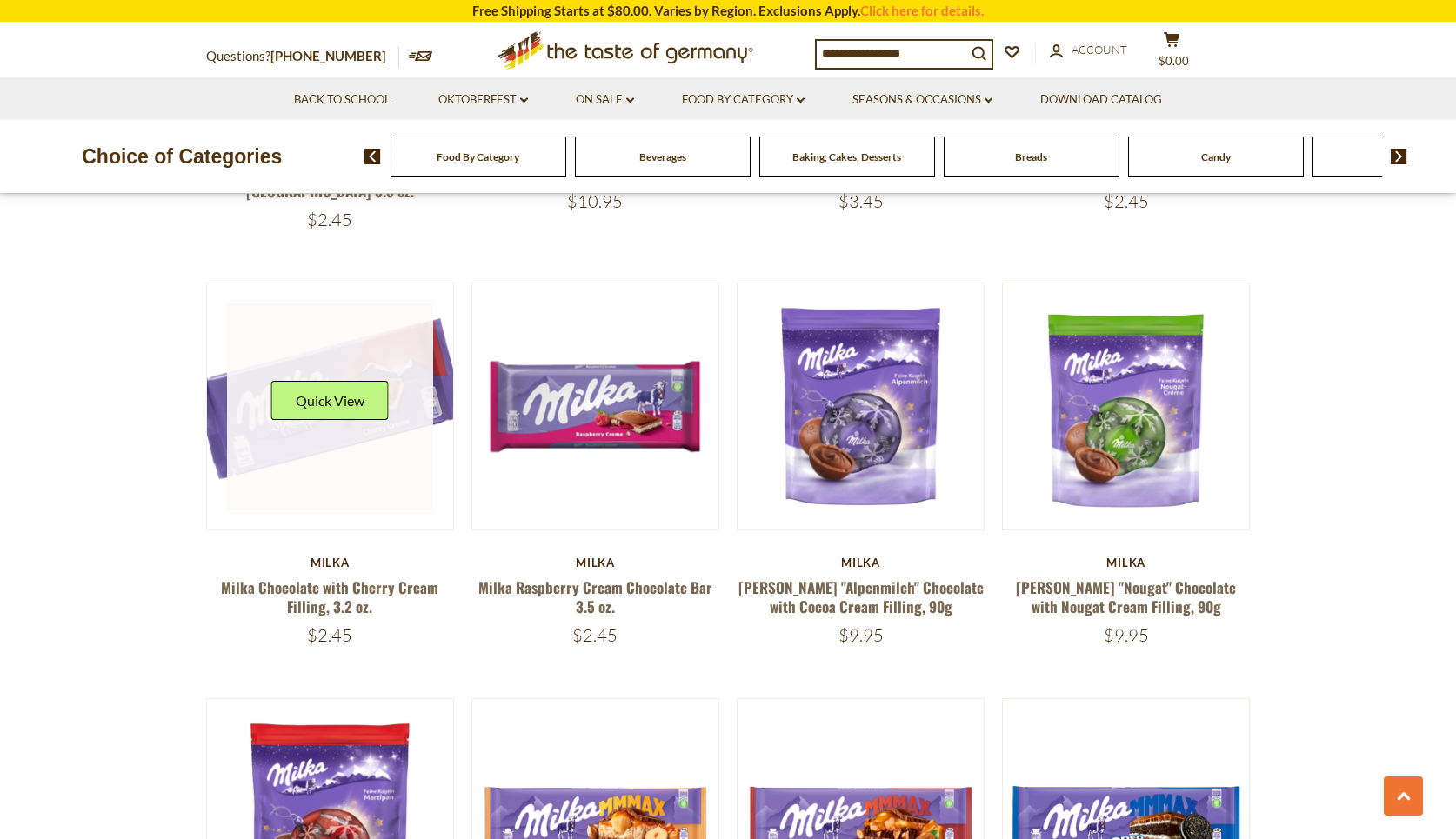
scroll to position [927, 0]
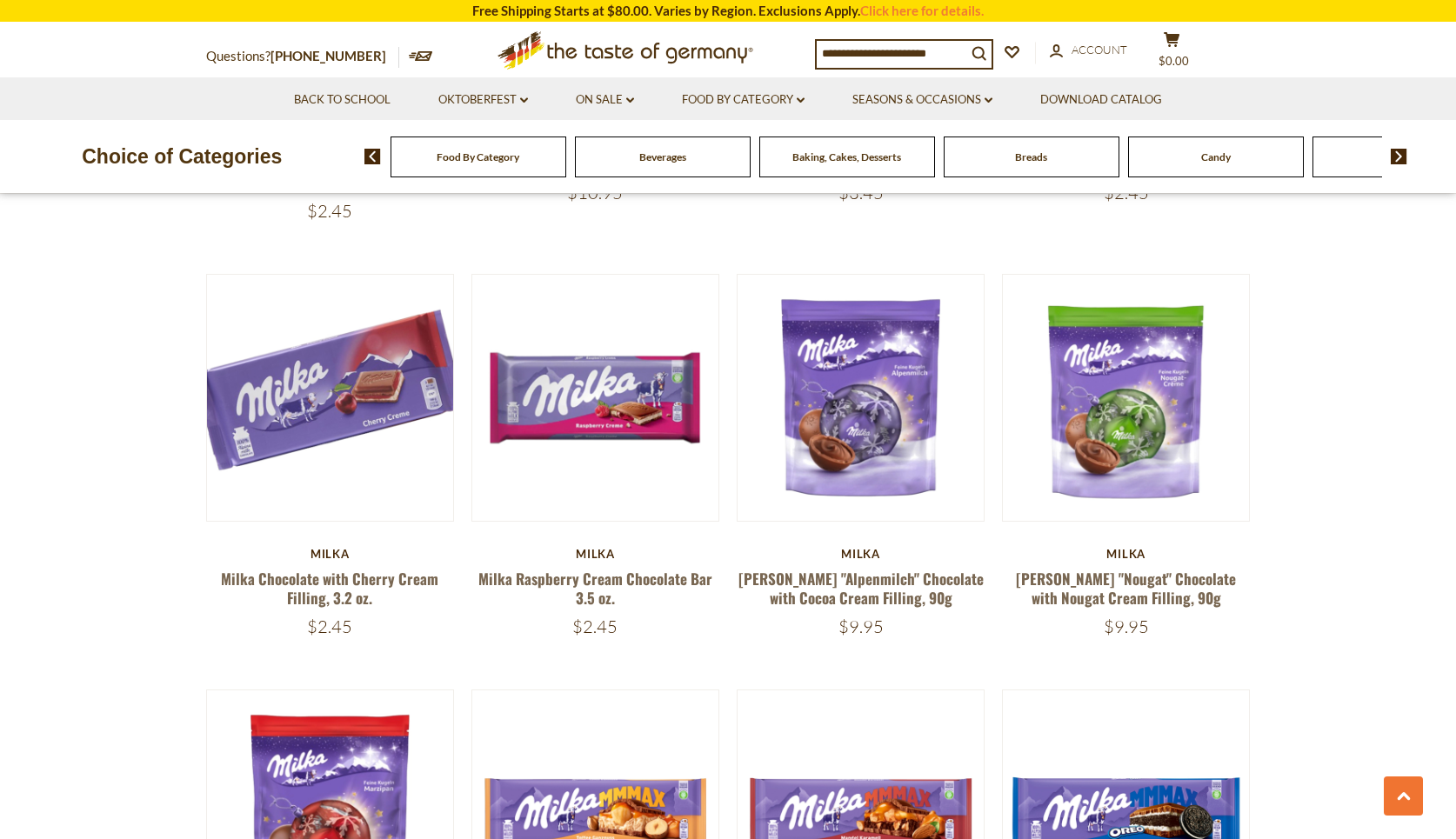
drag, startPoint x: 399, startPoint y: 331, endPoint x: 1322, endPoint y: 99, distance: 951.7
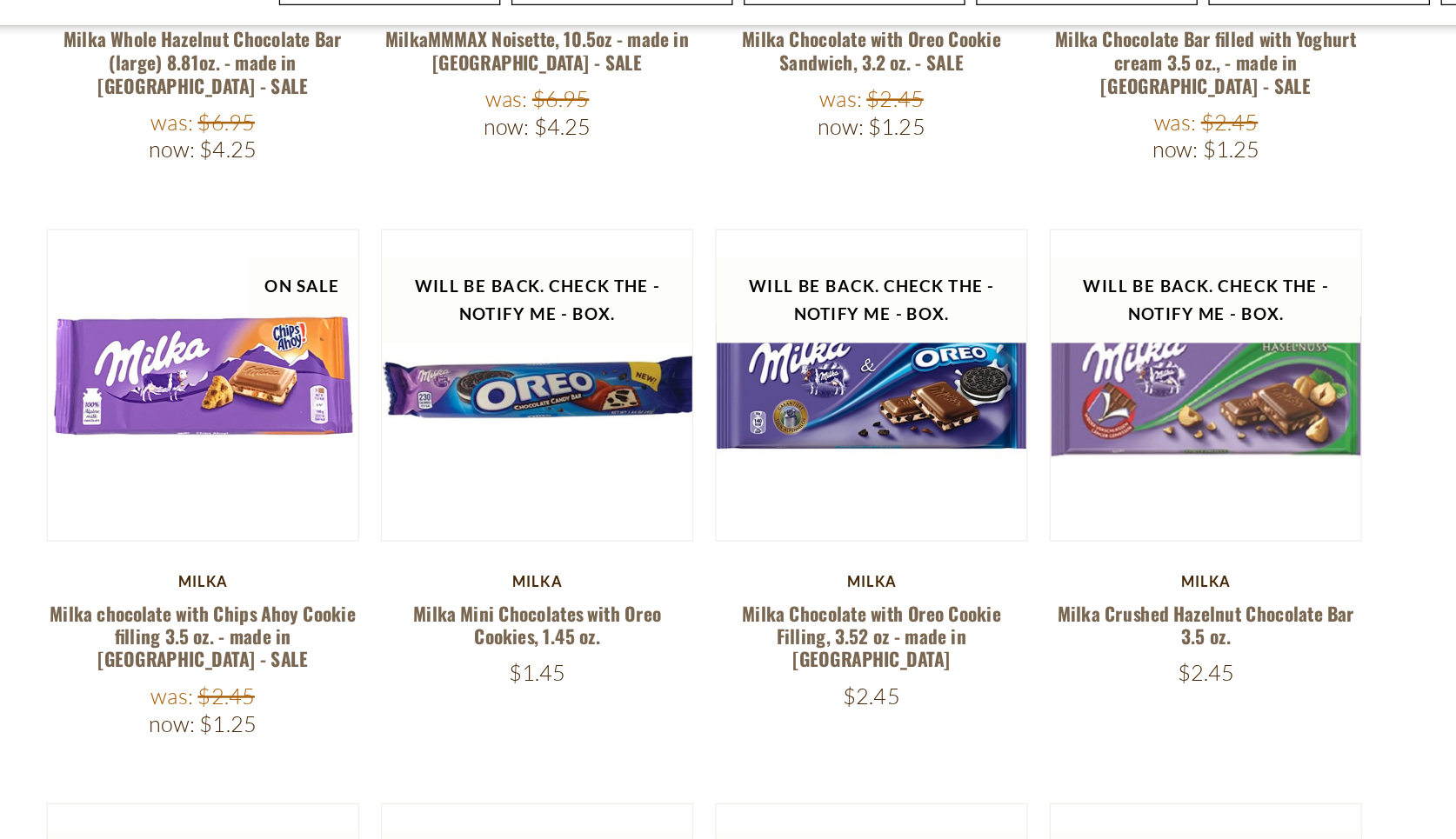
scroll to position [2676, 0]
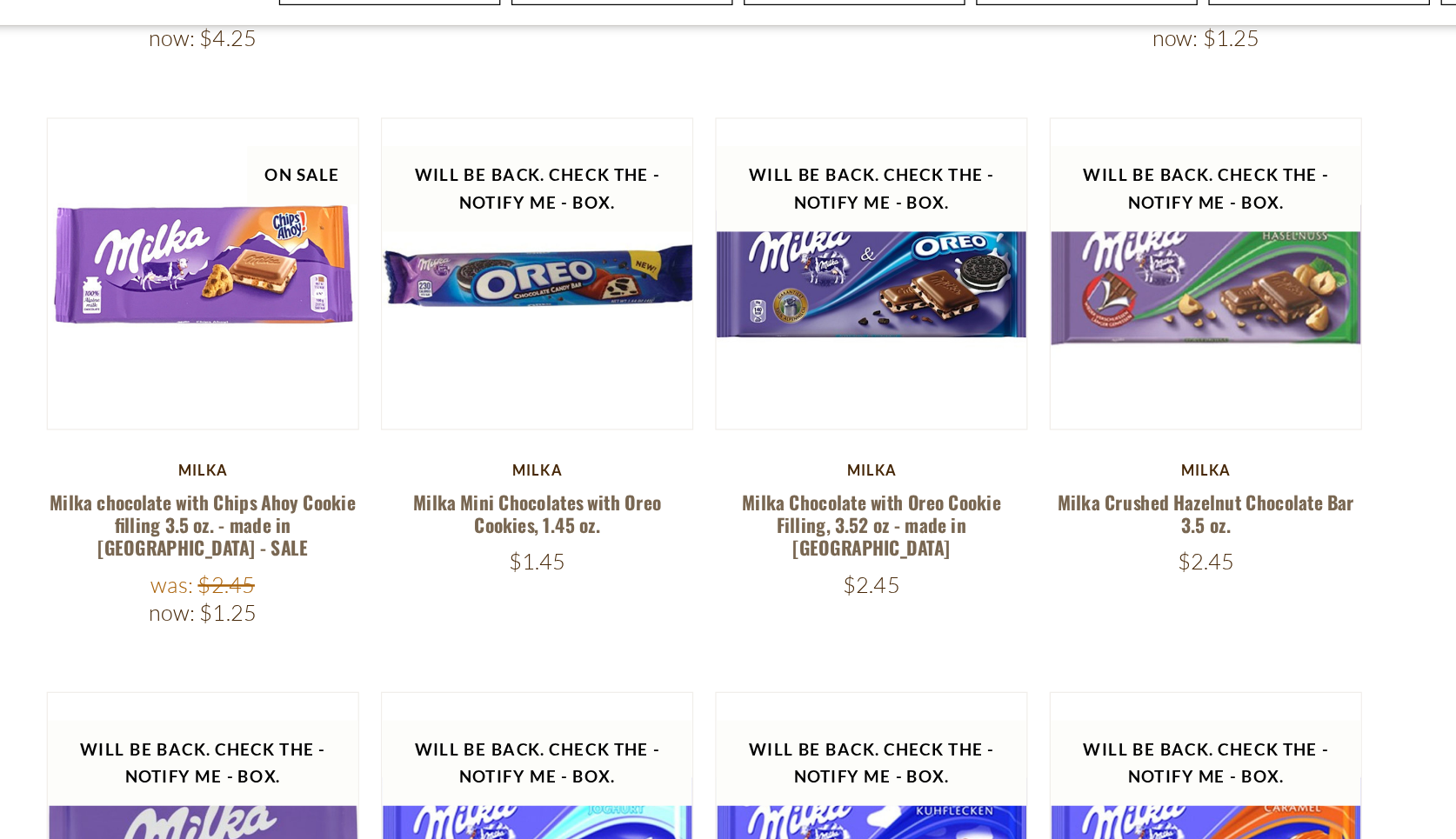
drag, startPoint x: 203, startPoint y: 110, endPoint x: 1110, endPoint y: -52, distance: 921.4
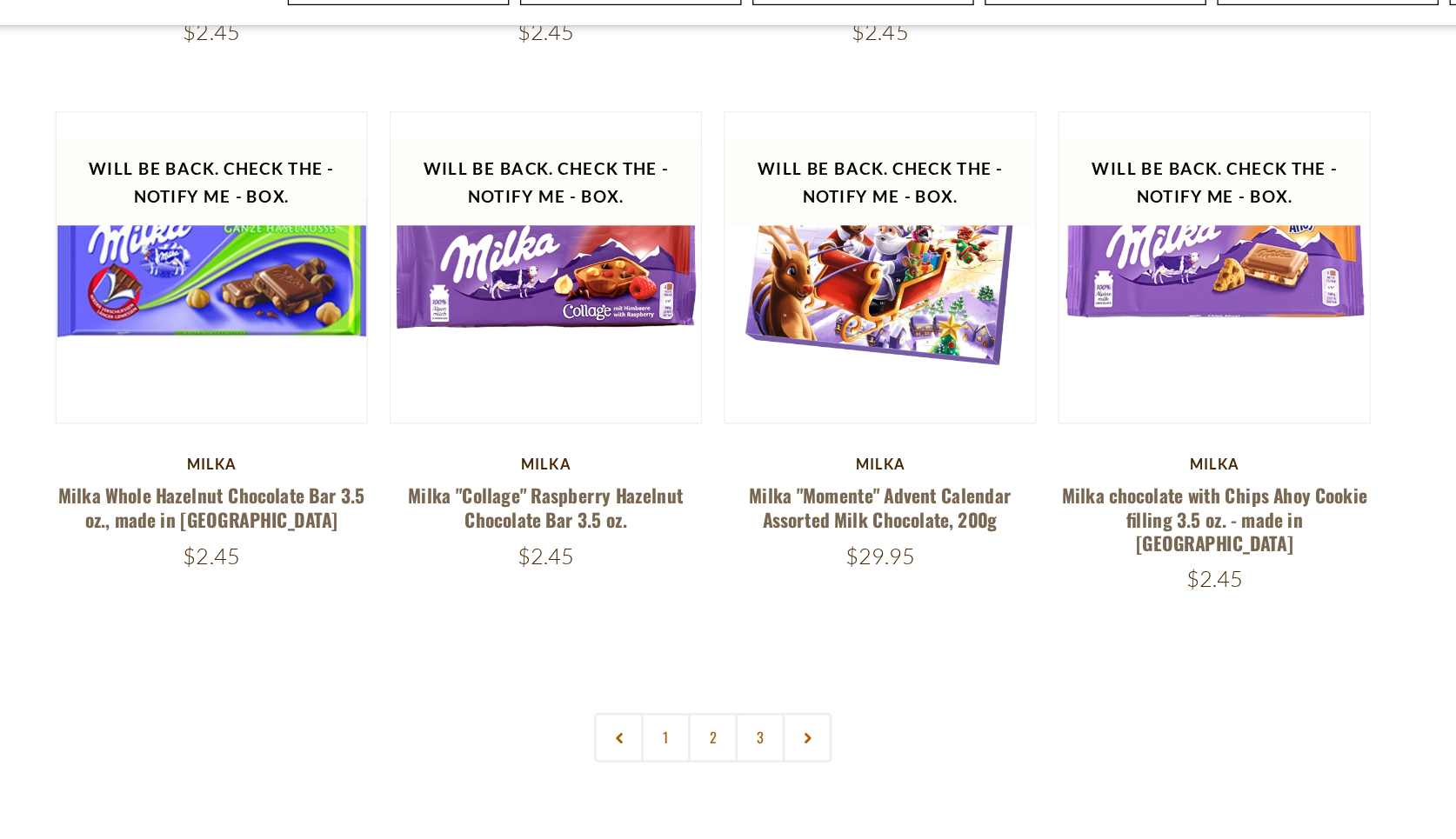
scroll to position [3572, 0]
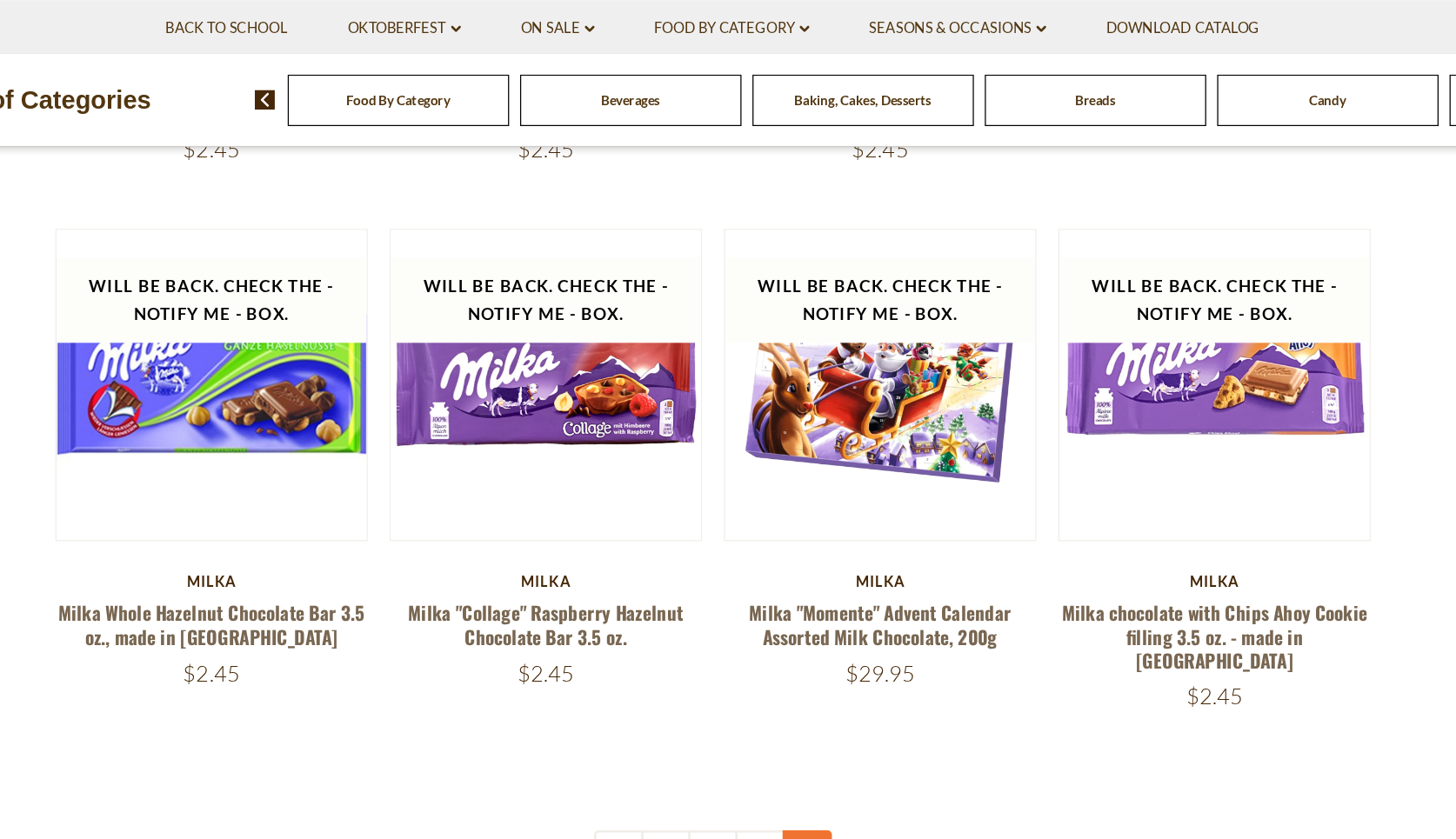
click at [783, 736] on link at bounding box center [803, 756] width 39 height 39
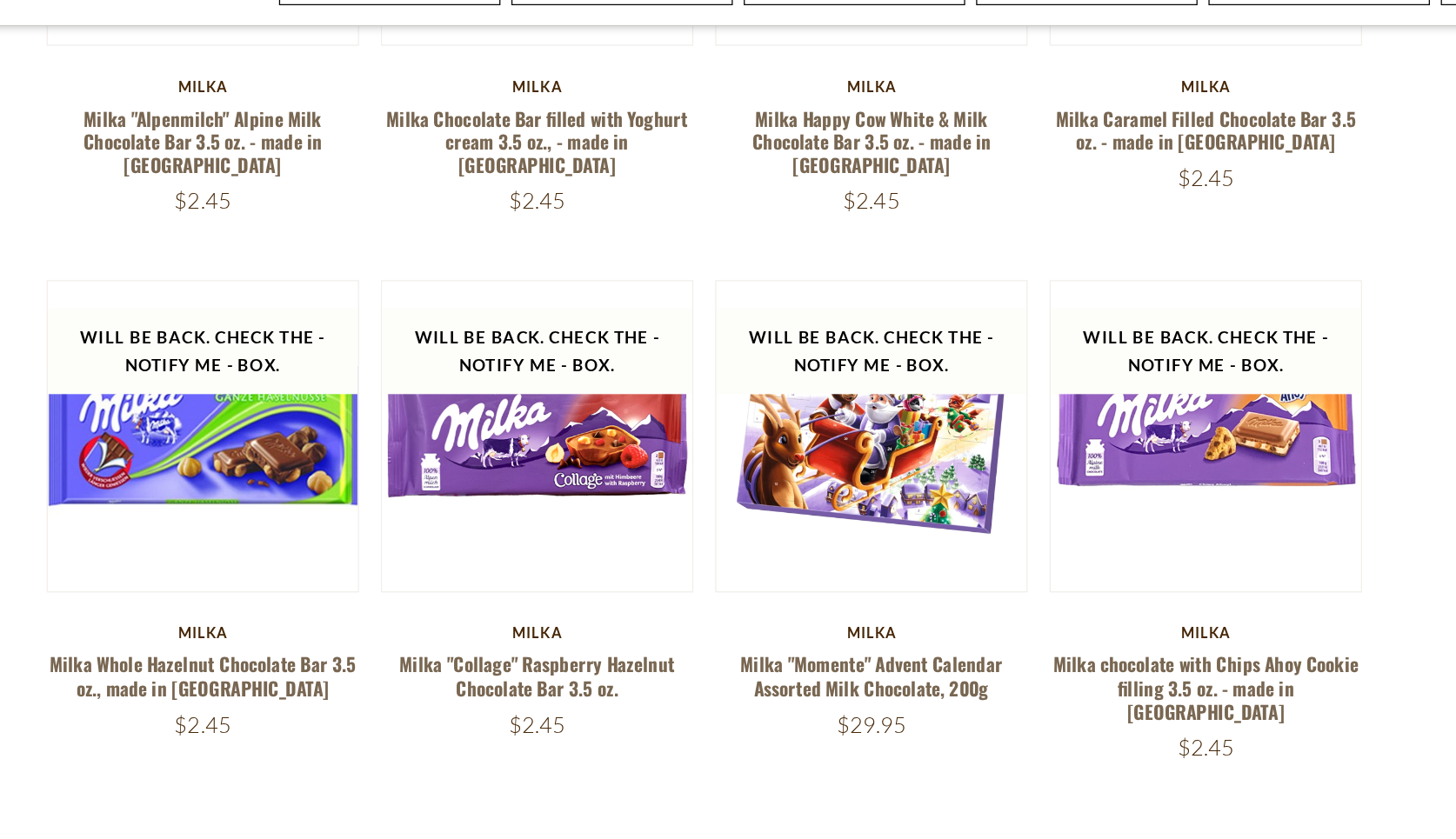
scroll to position [3438, 0]
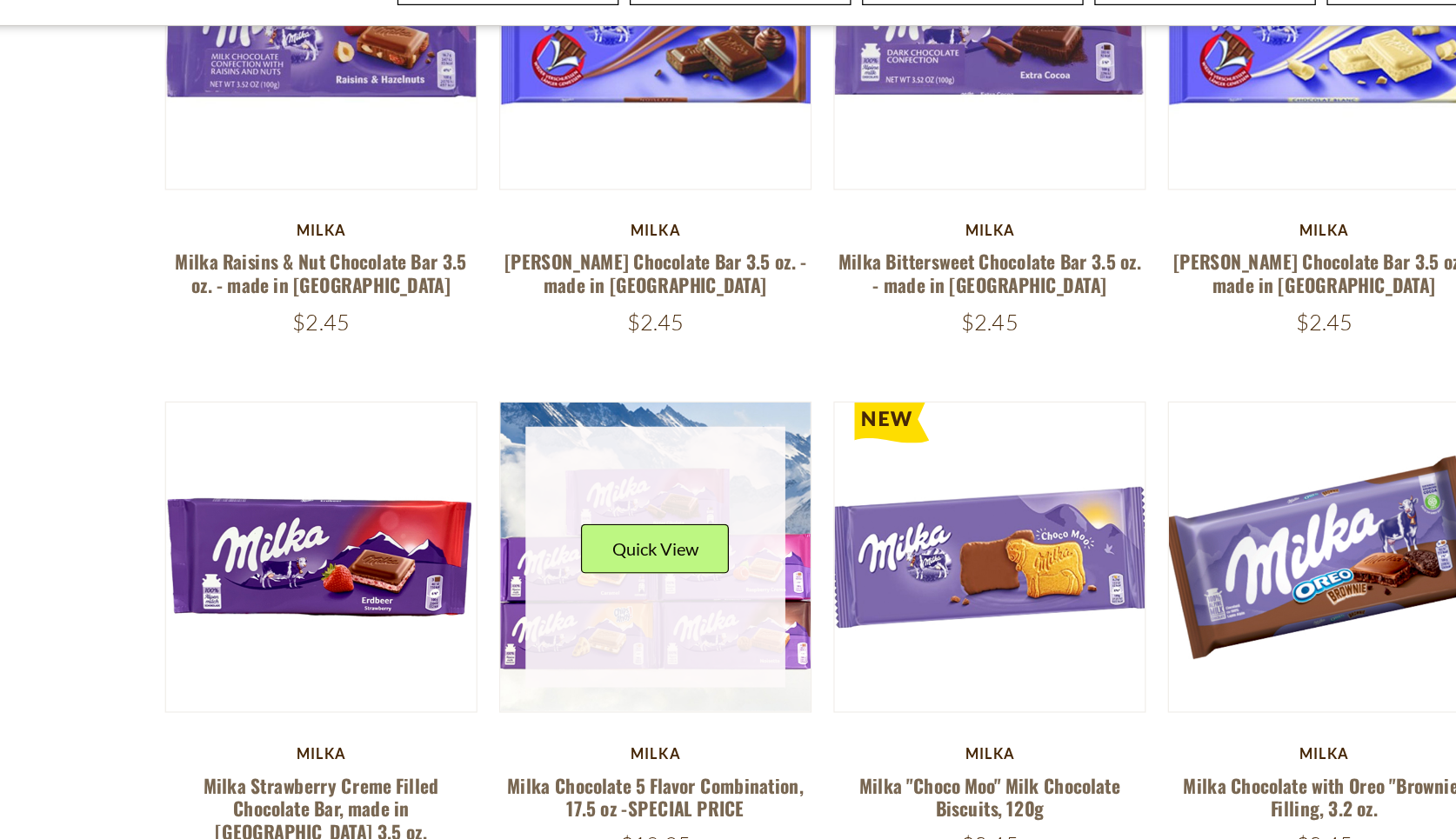
scroll to position [291, 0]
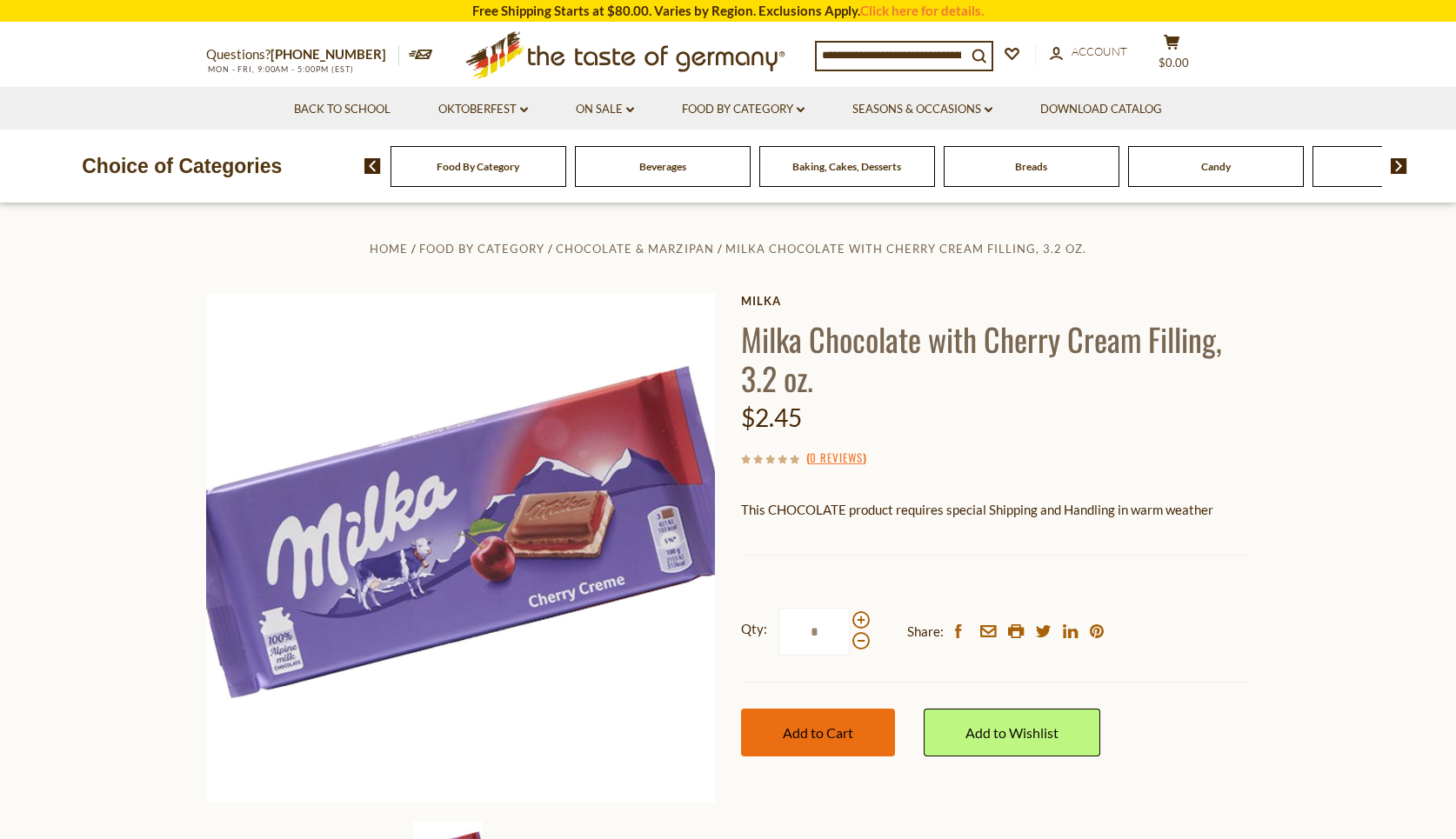
click at [843, 719] on button "Add to Cart" at bounding box center [818, 732] width 154 height 48
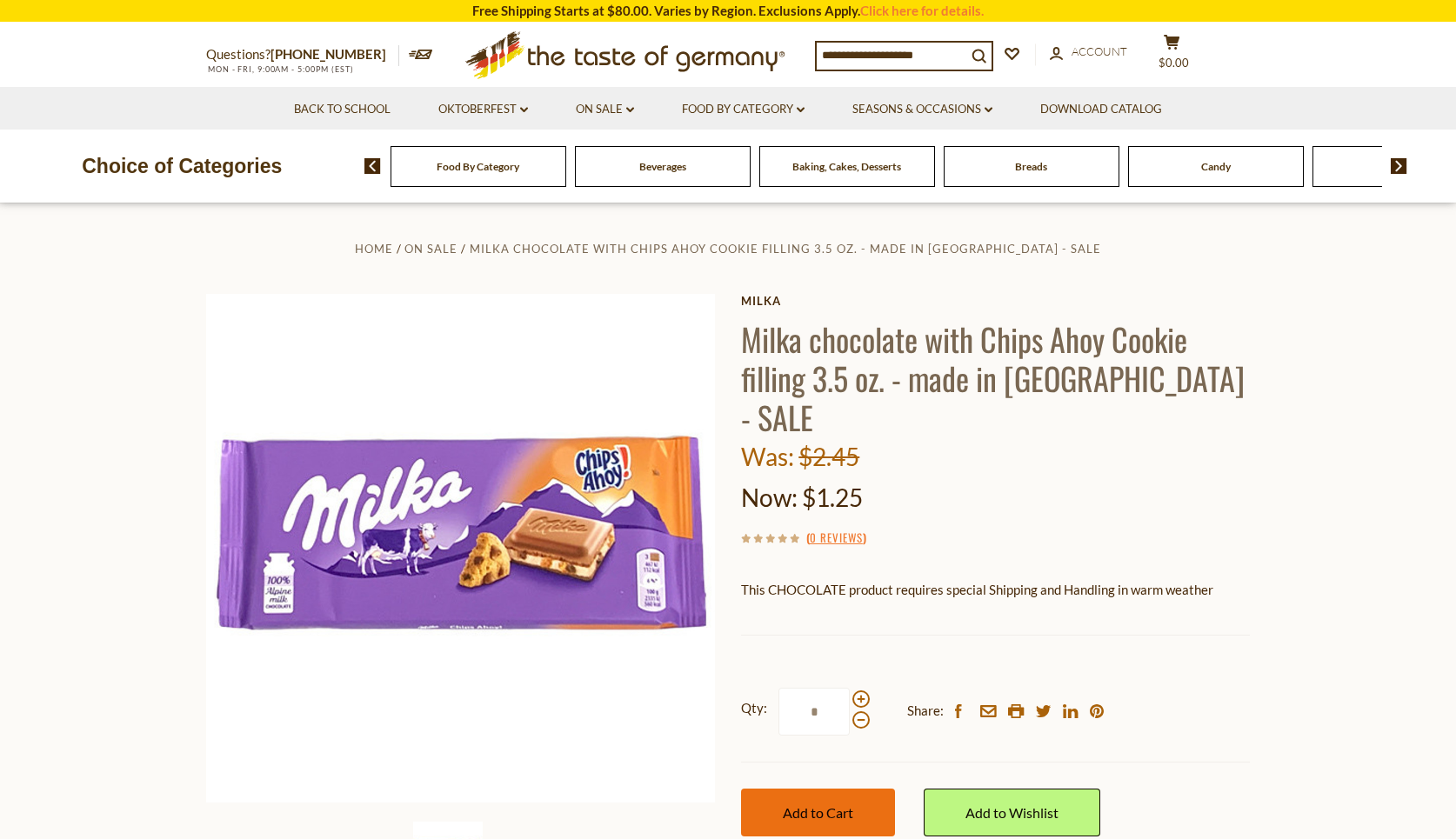
click at [832, 789] on button "Add to Cart" at bounding box center [818, 813] width 154 height 48
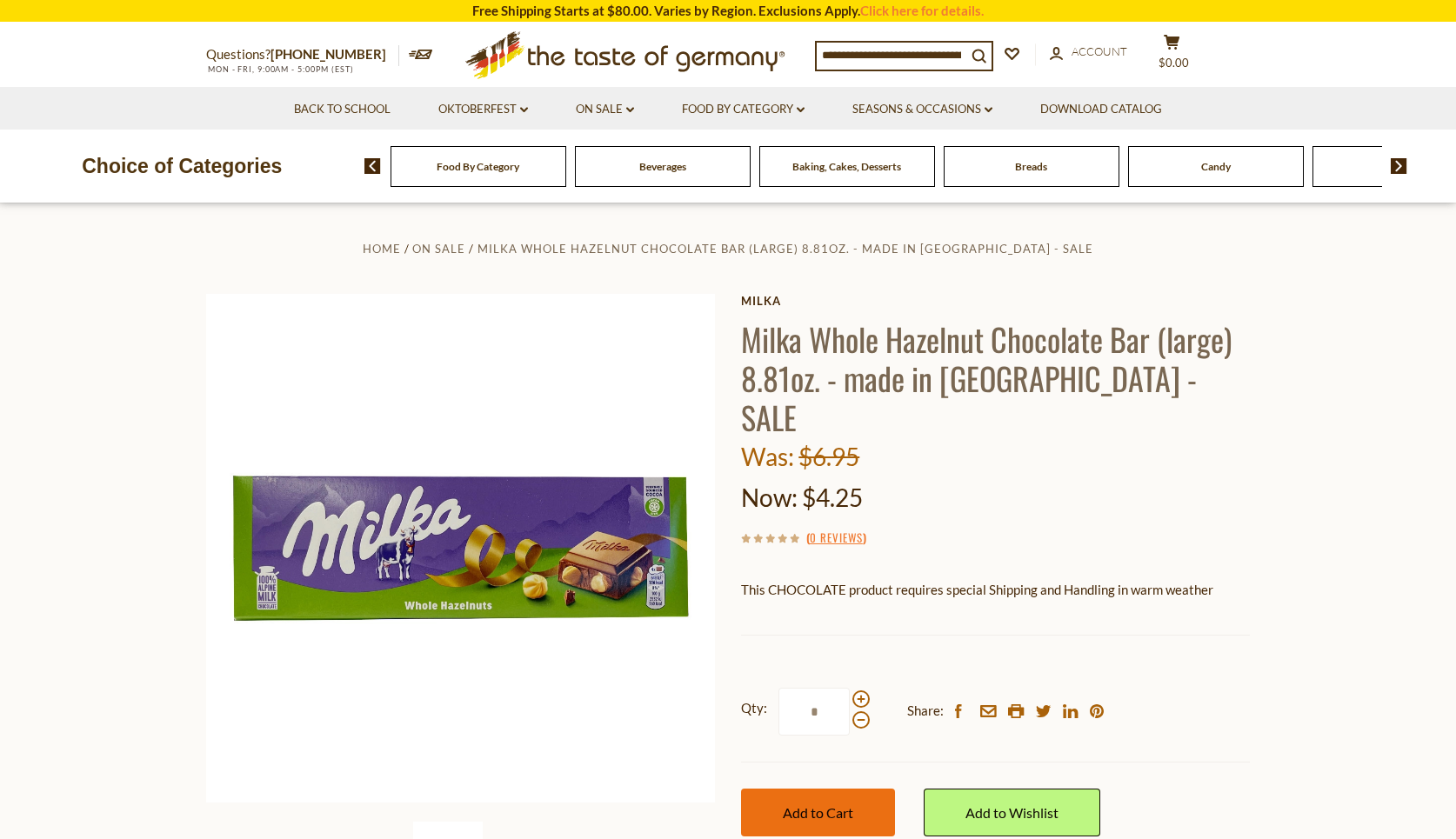
click at [822, 805] on span "Add to Cart" at bounding box center [819, 813] width 70 height 17
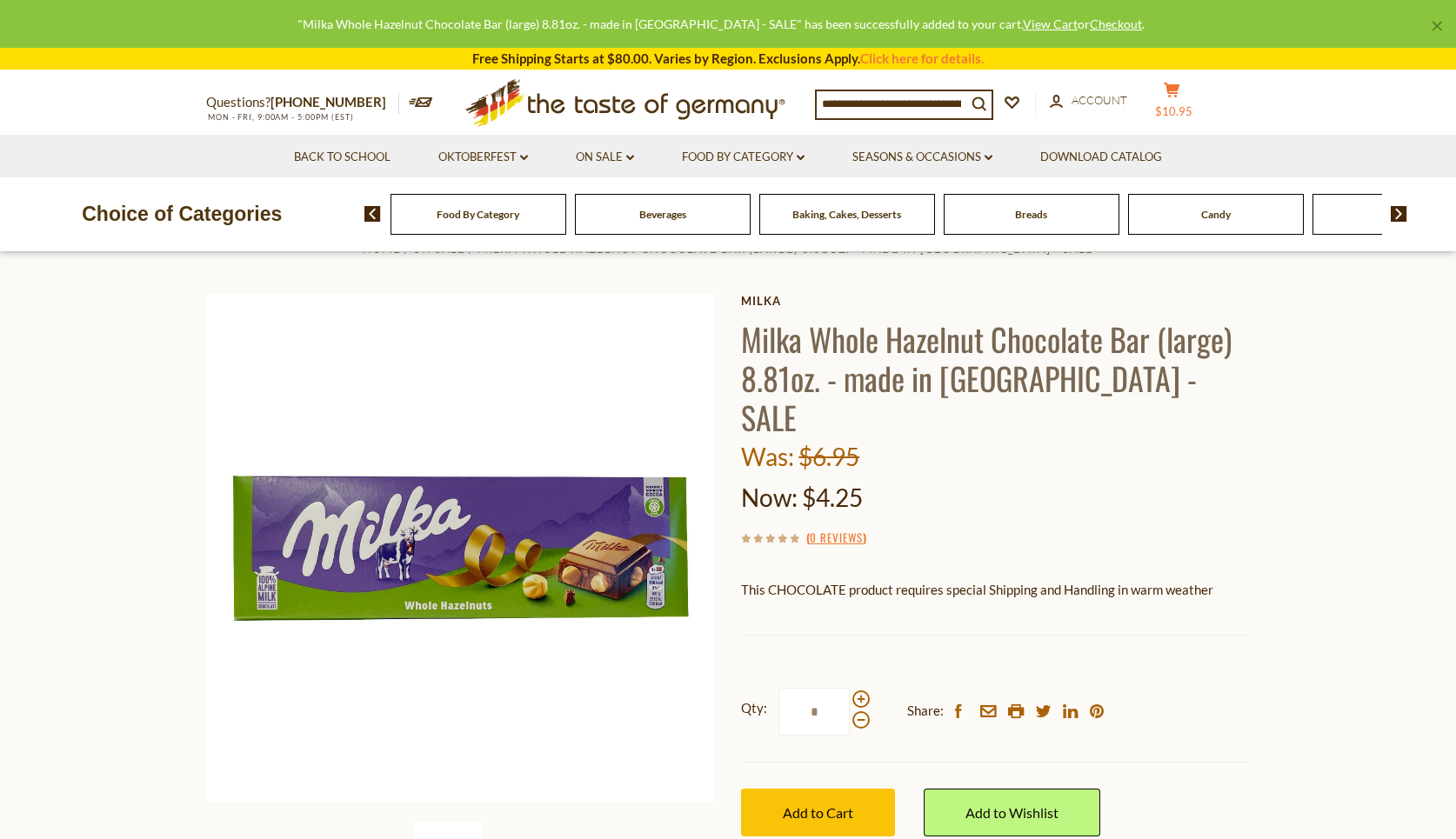
click at [1180, 97] on icon at bounding box center [1172, 89] width 16 height 15
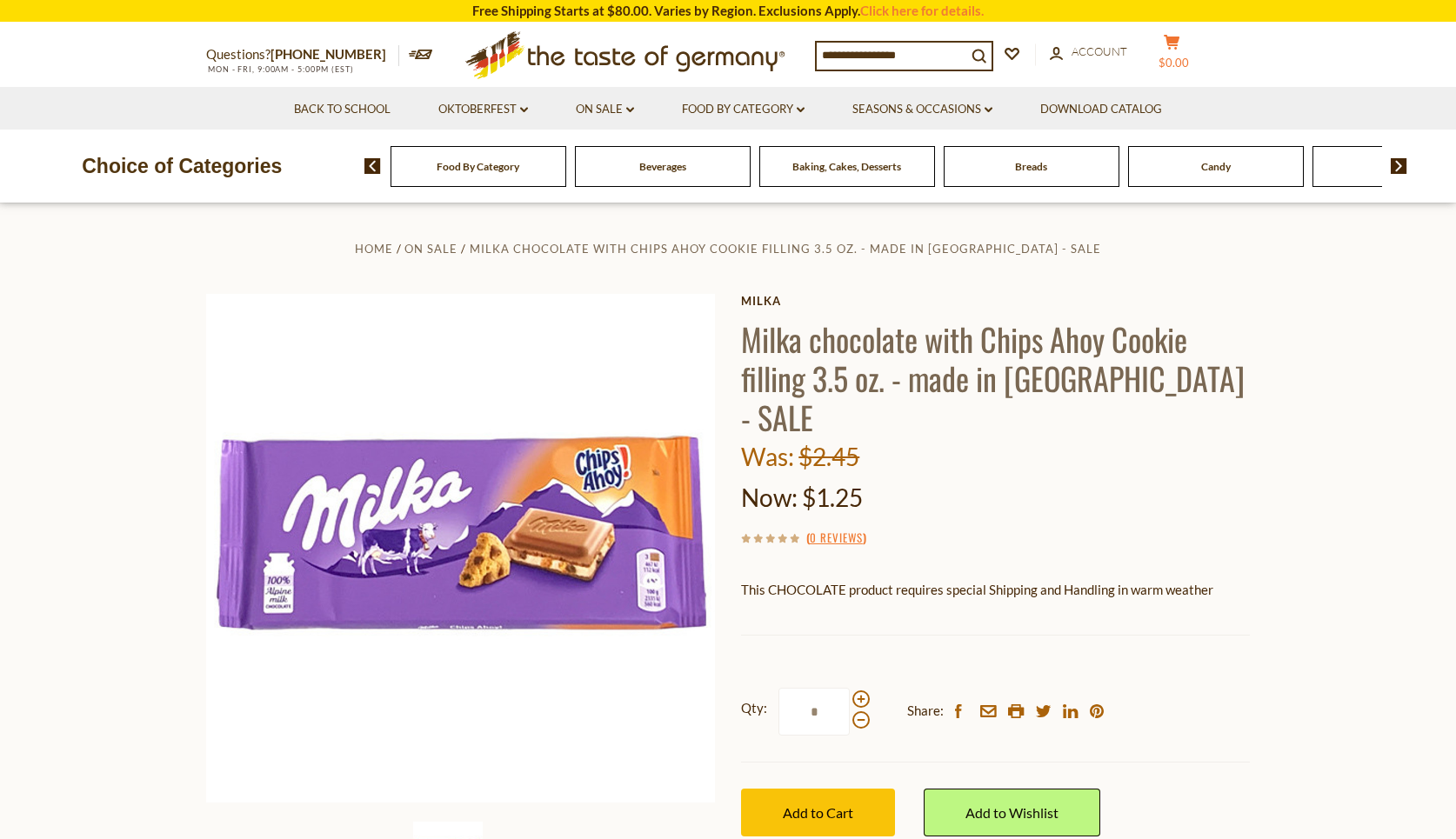
click at [1184, 56] on span "$0.00" at bounding box center [1173, 63] width 30 height 14
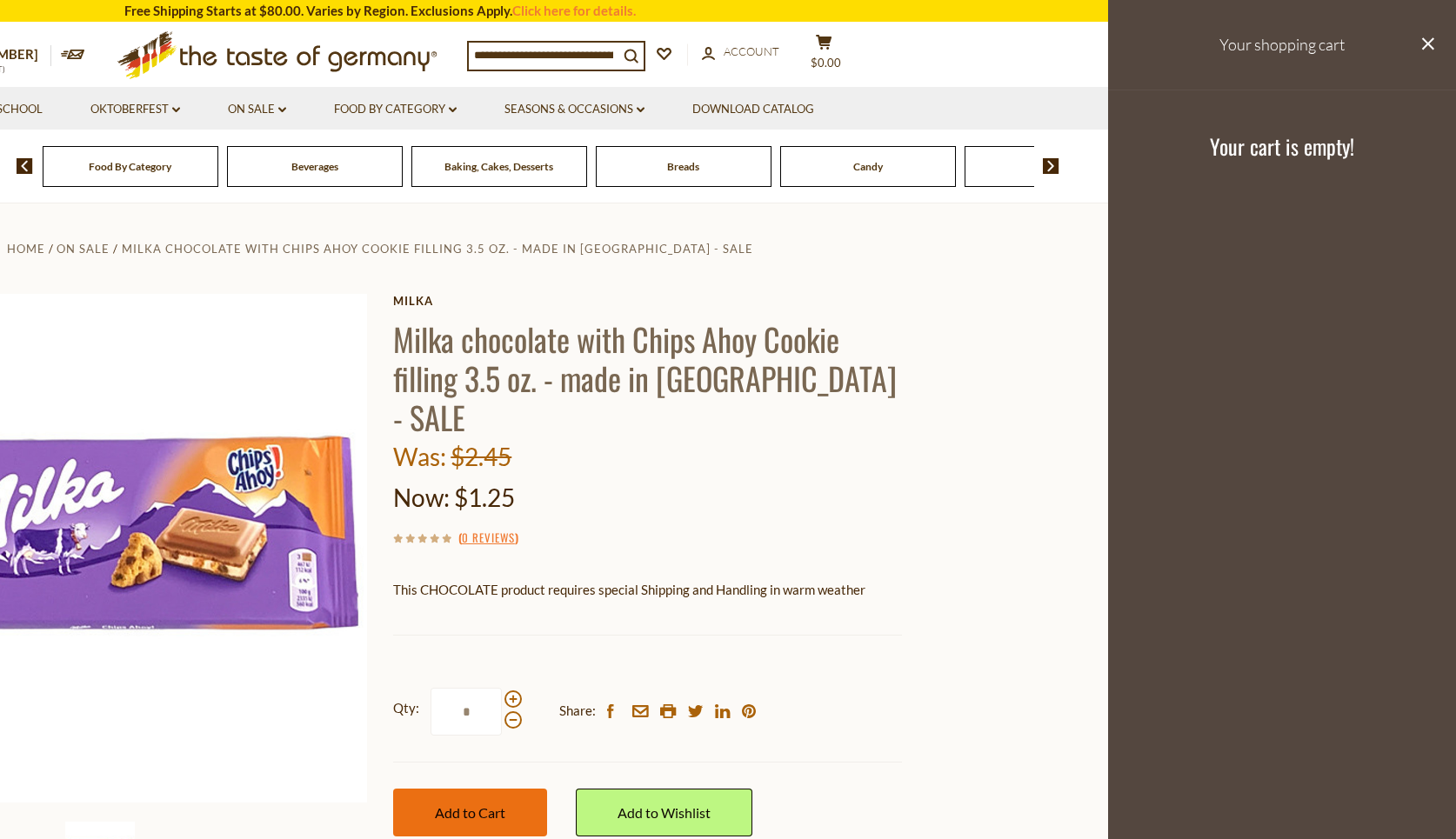
click at [468, 805] on span "Add to Cart" at bounding box center [470, 813] width 70 height 17
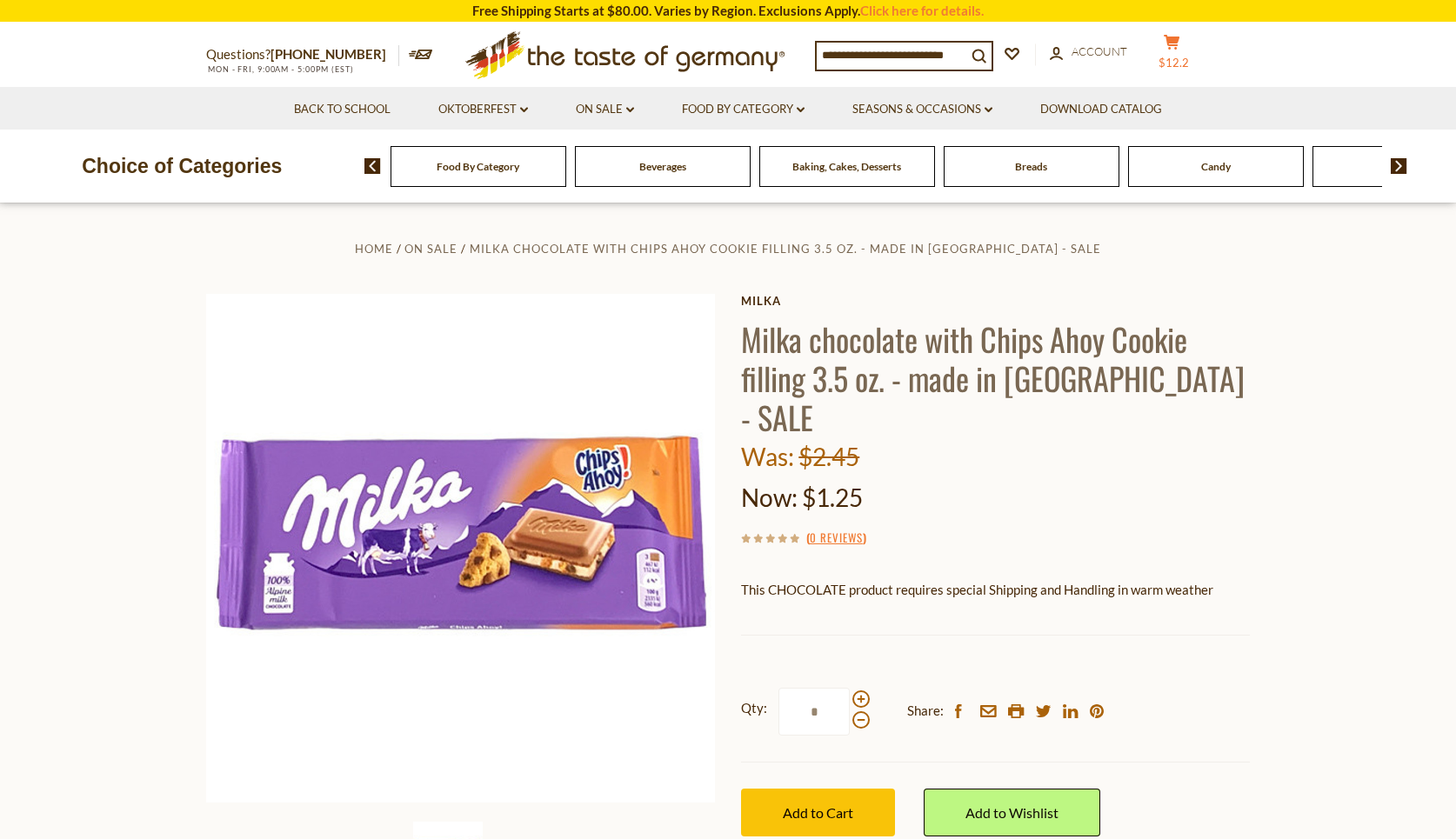
click at [1172, 50] on icon at bounding box center [1172, 42] width 16 height 15
